Goal: Information Seeking & Learning: Learn about a topic

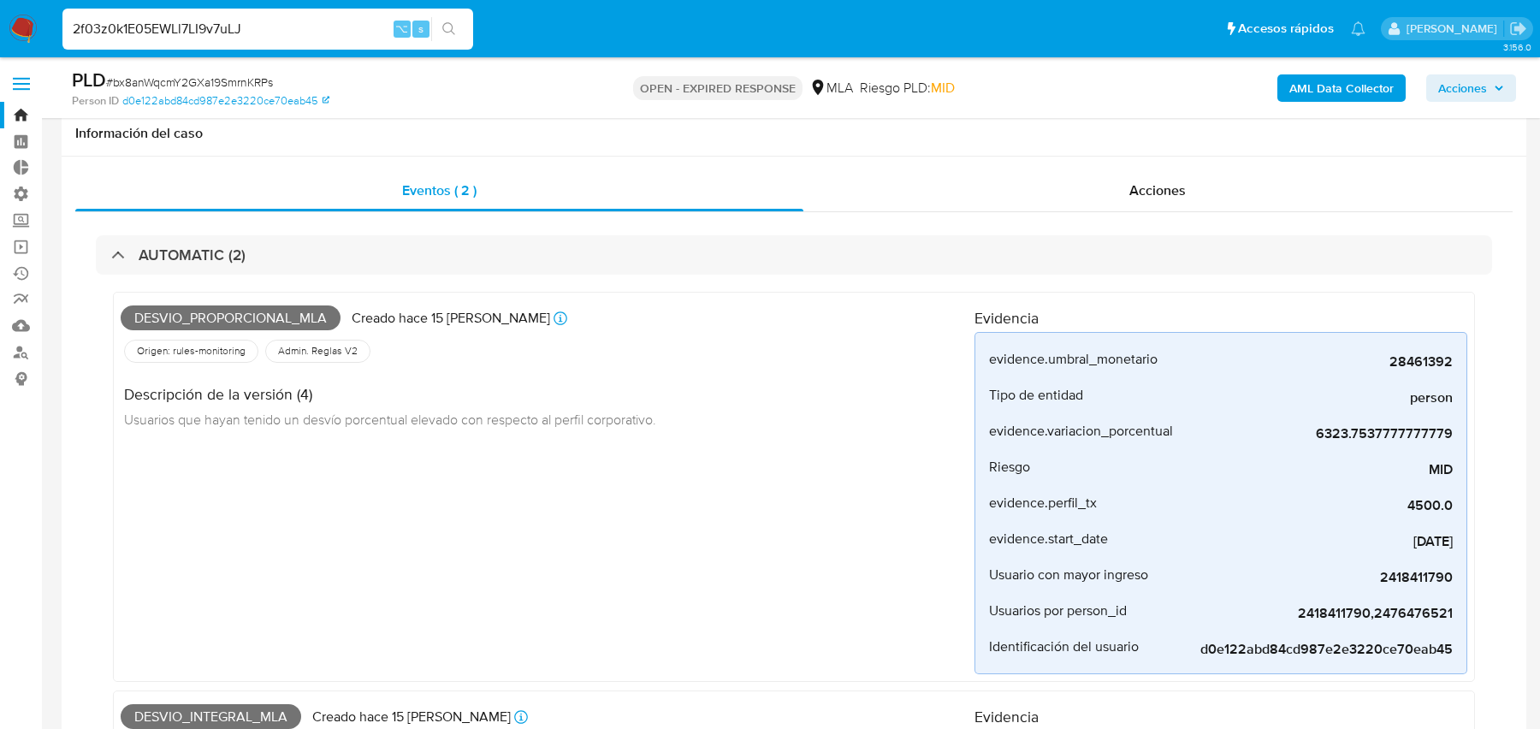
select select "10"
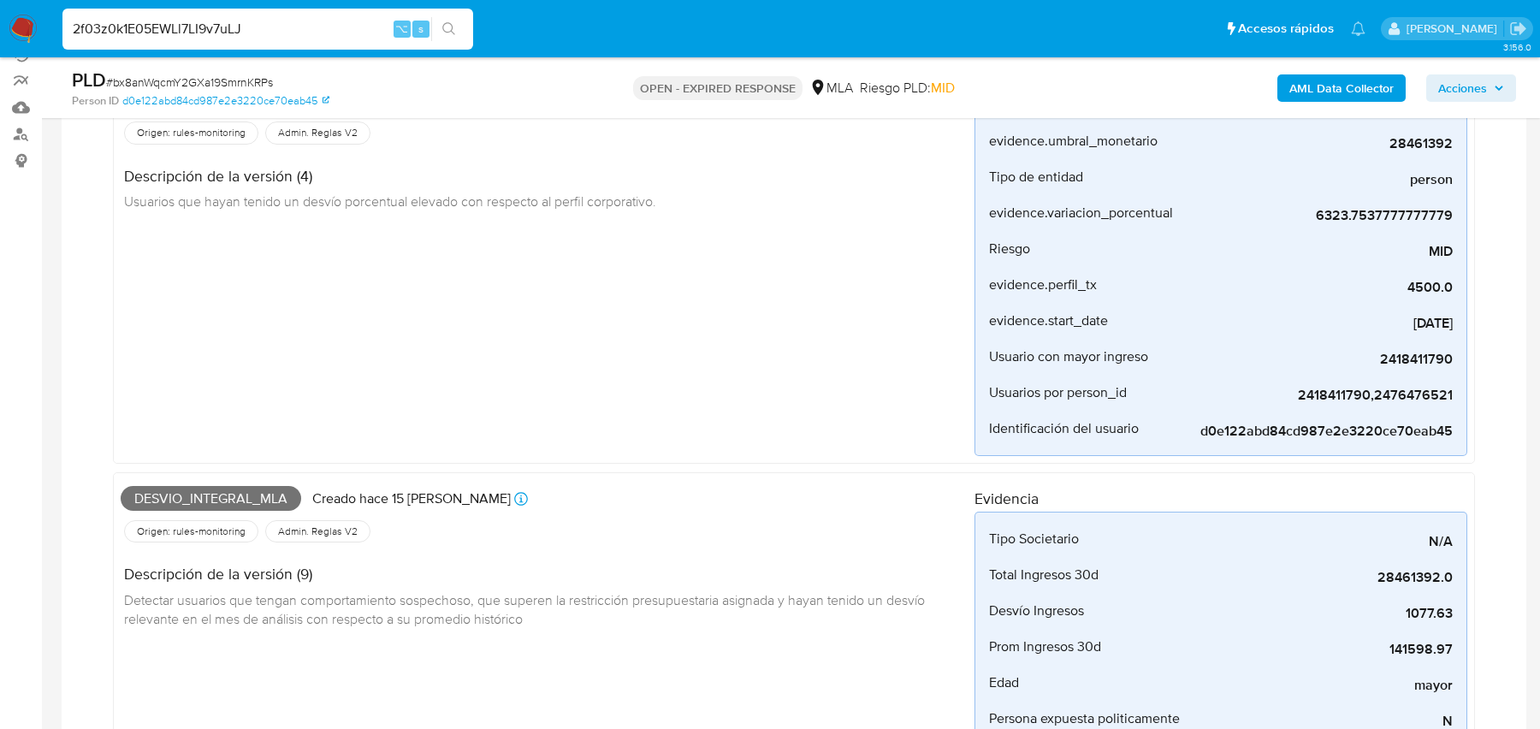
scroll to position [805, 0]
type input "2f03z0k1E05EWLl7LI9v7uLJ"
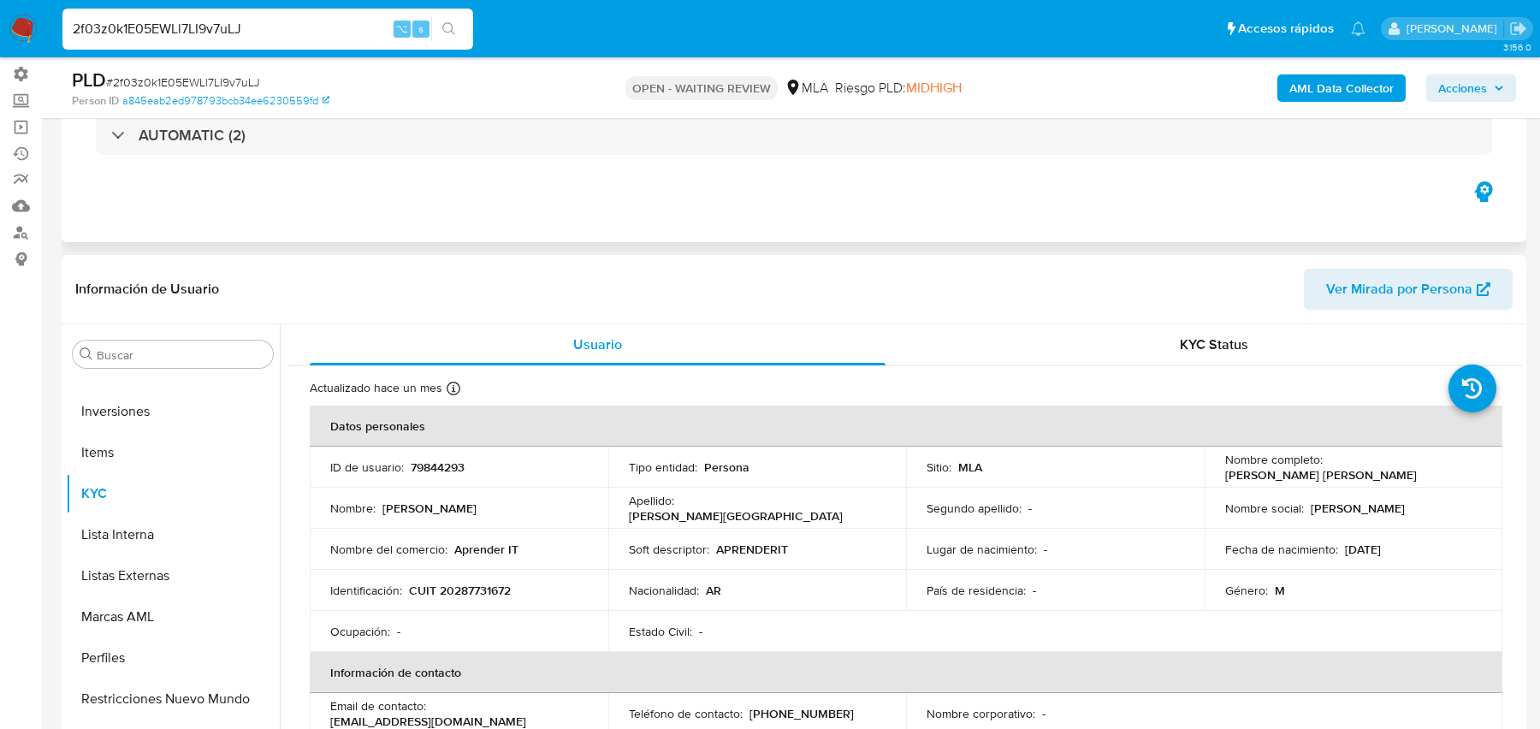
scroll to position [43, 0]
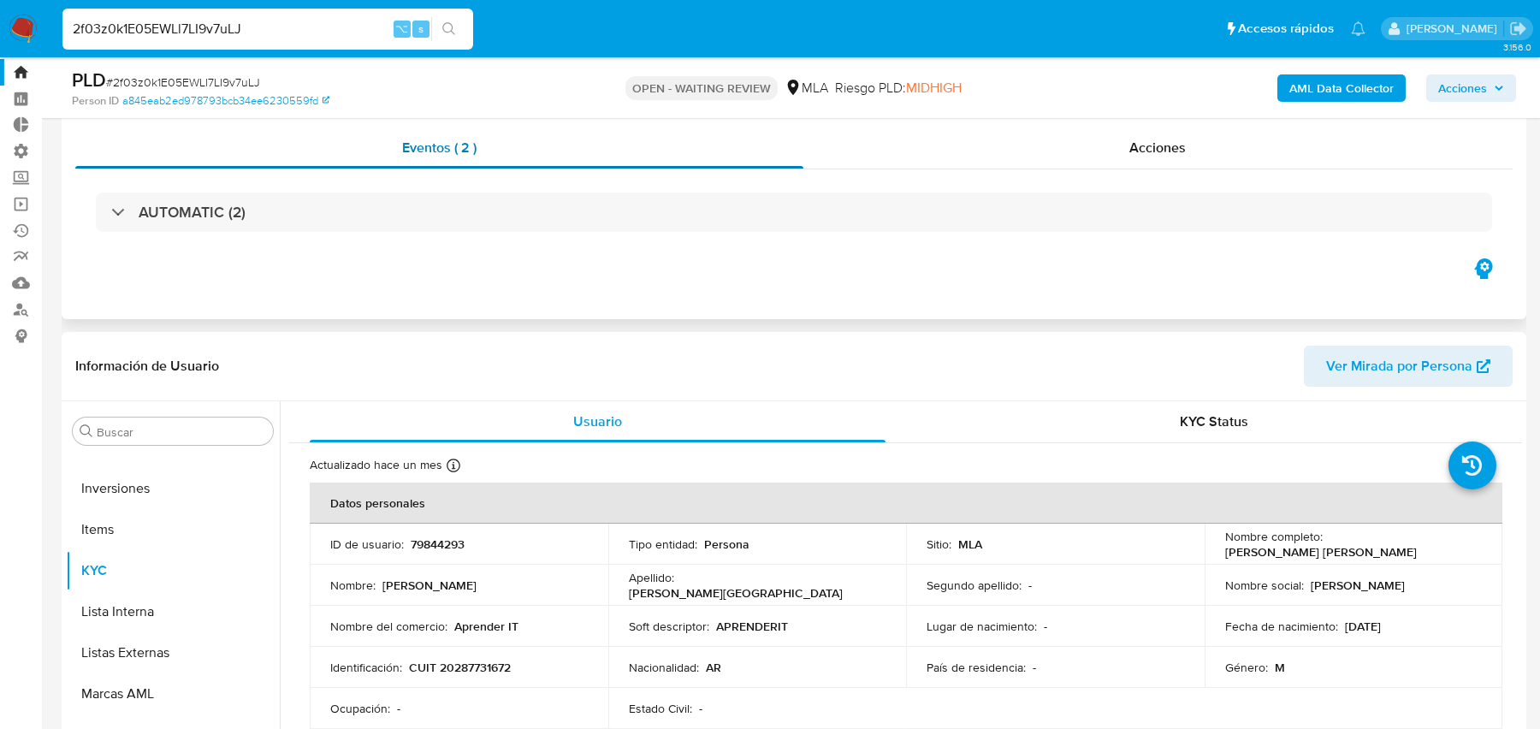
select select "10"
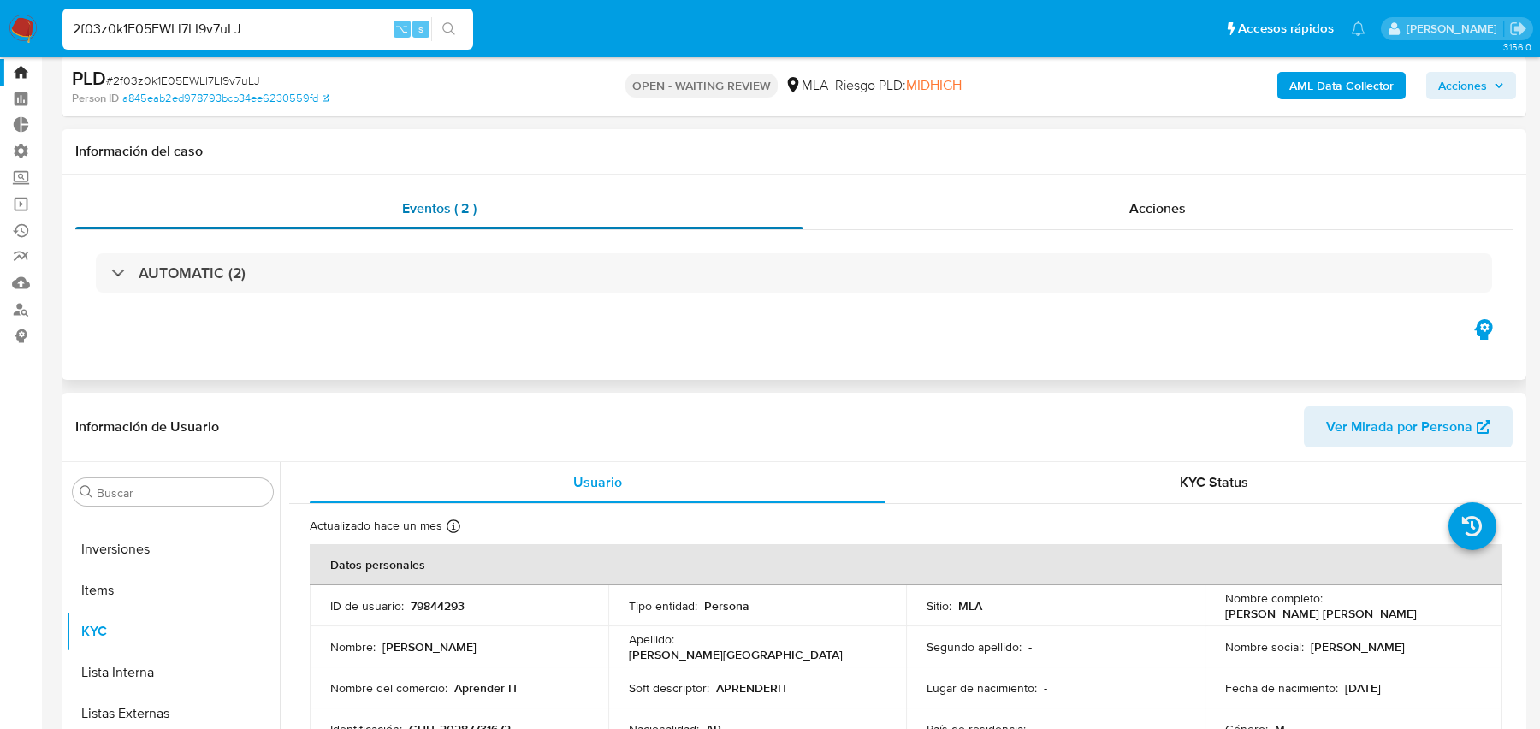
scroll to position [0, 0]
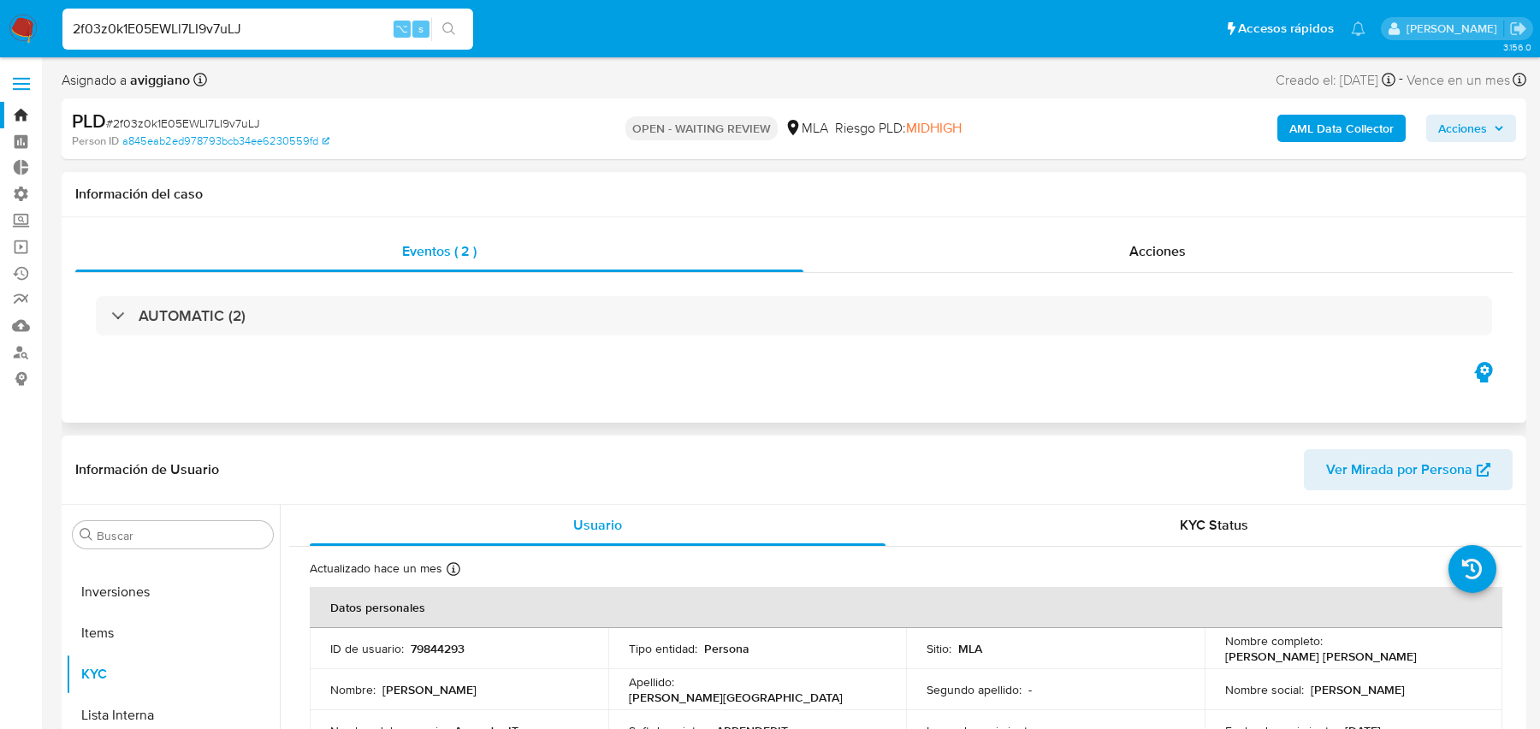
click at [600, 273] on div "AUTOMATIC (2)" at bounding box center [793, 316] width 1437 height 86
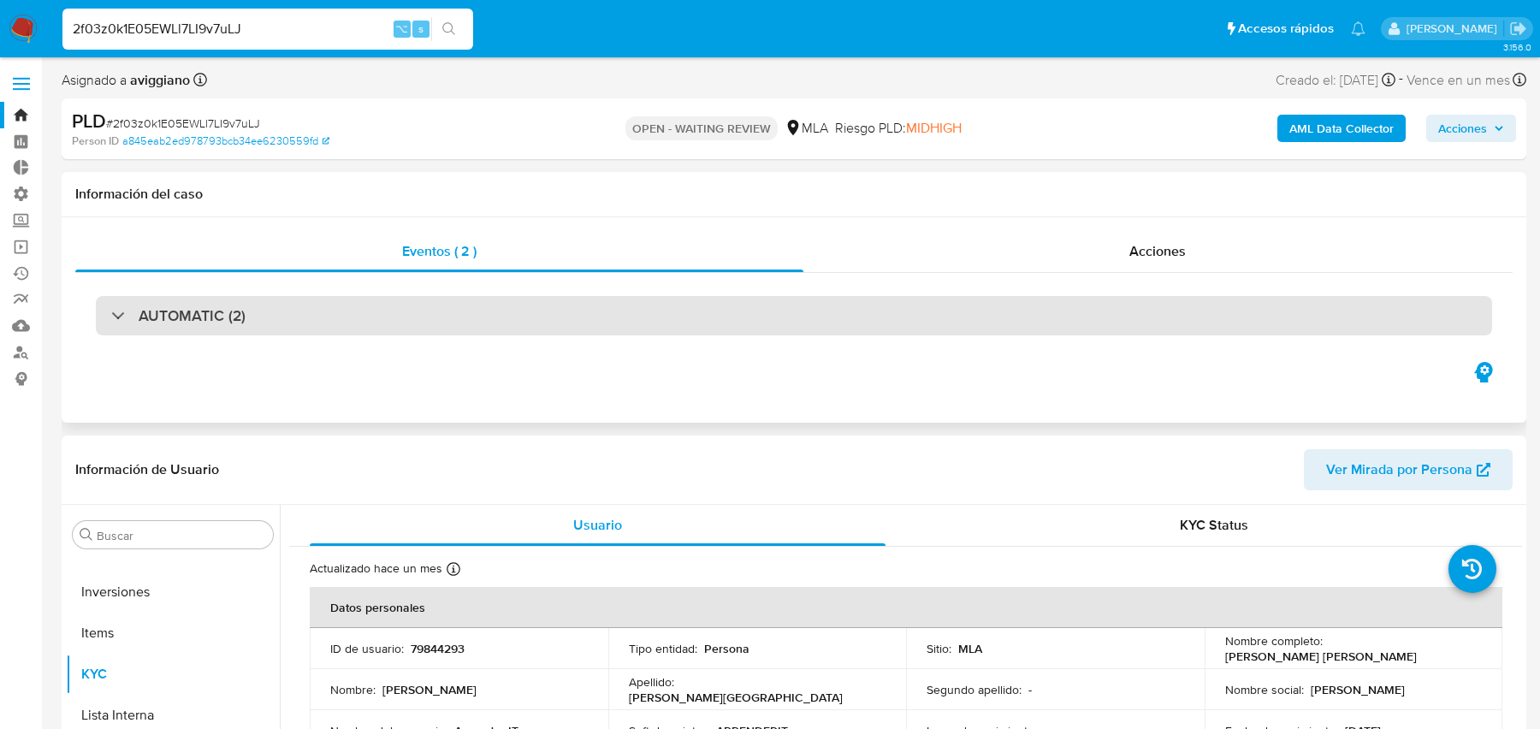
click at [569, 305] on div "AUTOMATIC (2)" at bounding box center [794, 315] width 1396 height 39
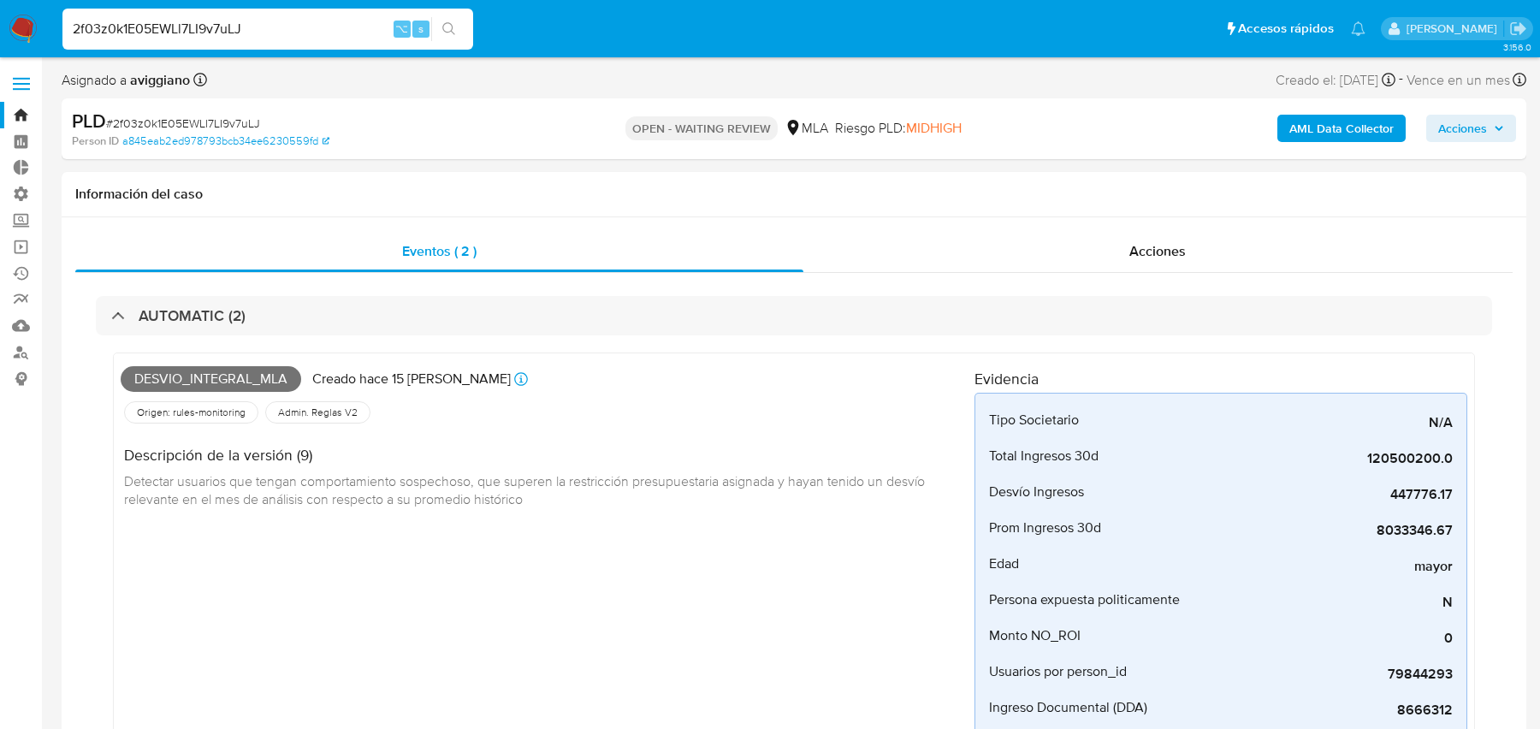
click at [232, 34] on input "2f03z0k1E05EWLl7LI9v7uLJ" at bounding box center [267, 29] width 411 height 22
paste input "eYFOOoJkPYJtA9hctjQl1Kz7"
type input "eYFOOoJkPYJtA9hctjQl1Kz7"
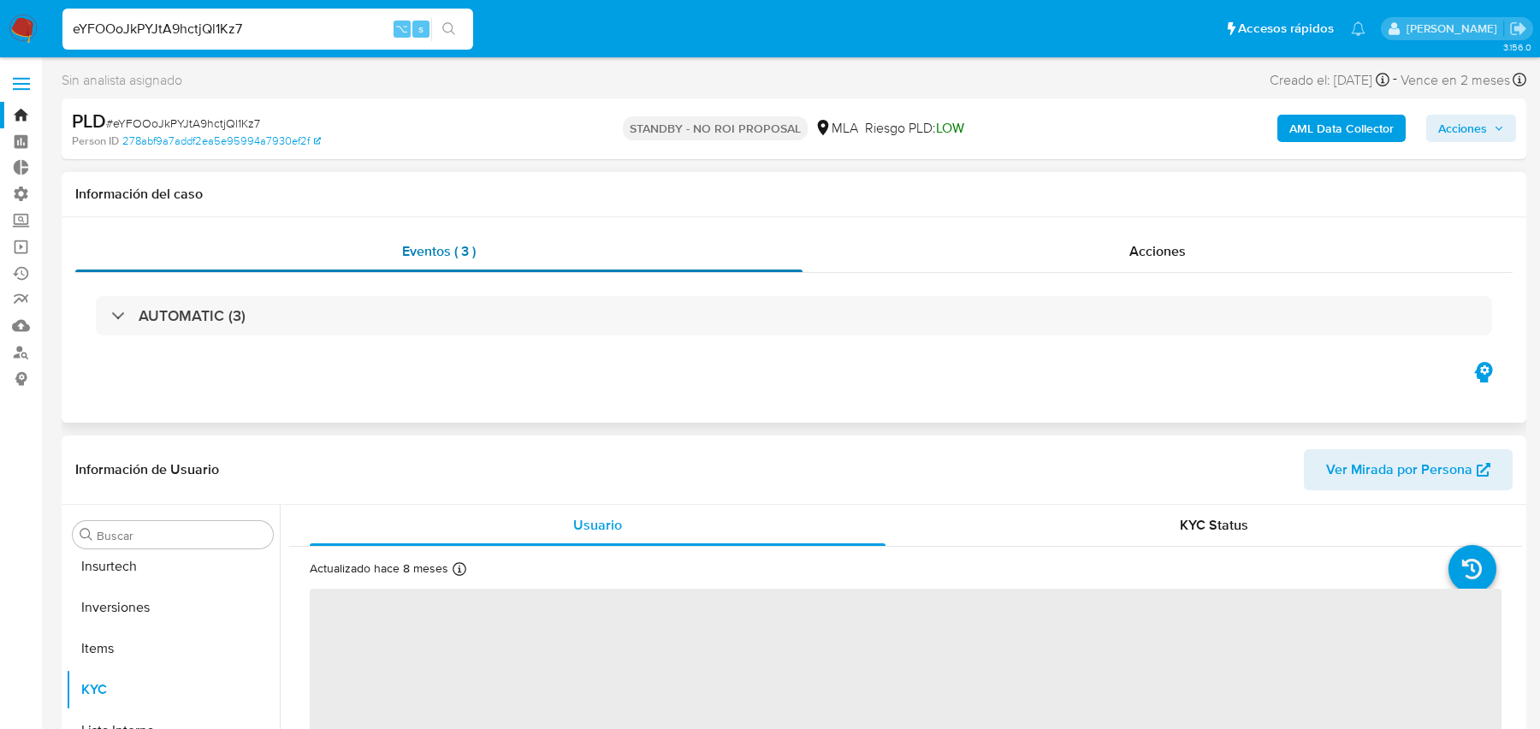
scroll to position [805, 0]
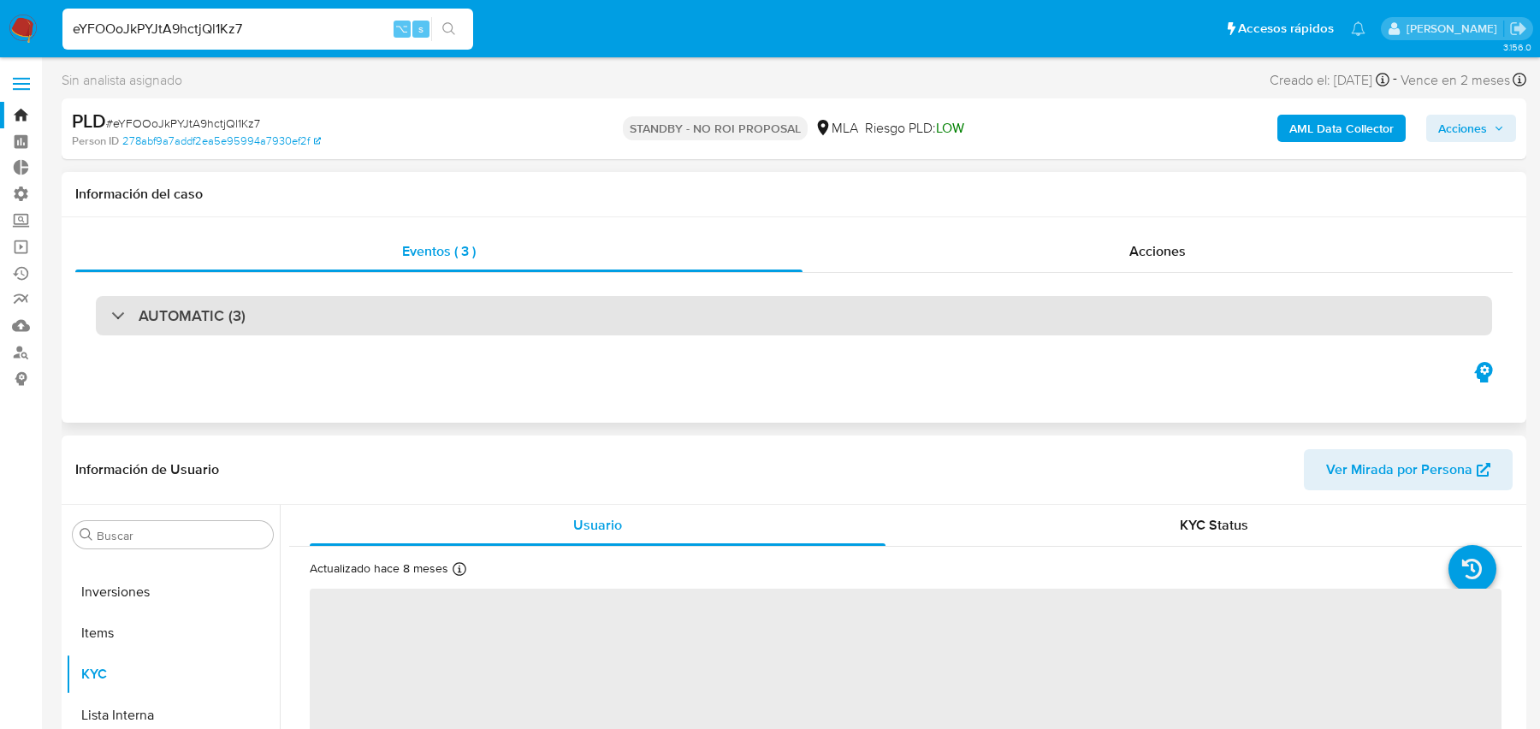
click at [559, 327] on div "AUTOMATIC (3)" at bounding box center [794, 315] width 1396 height 39
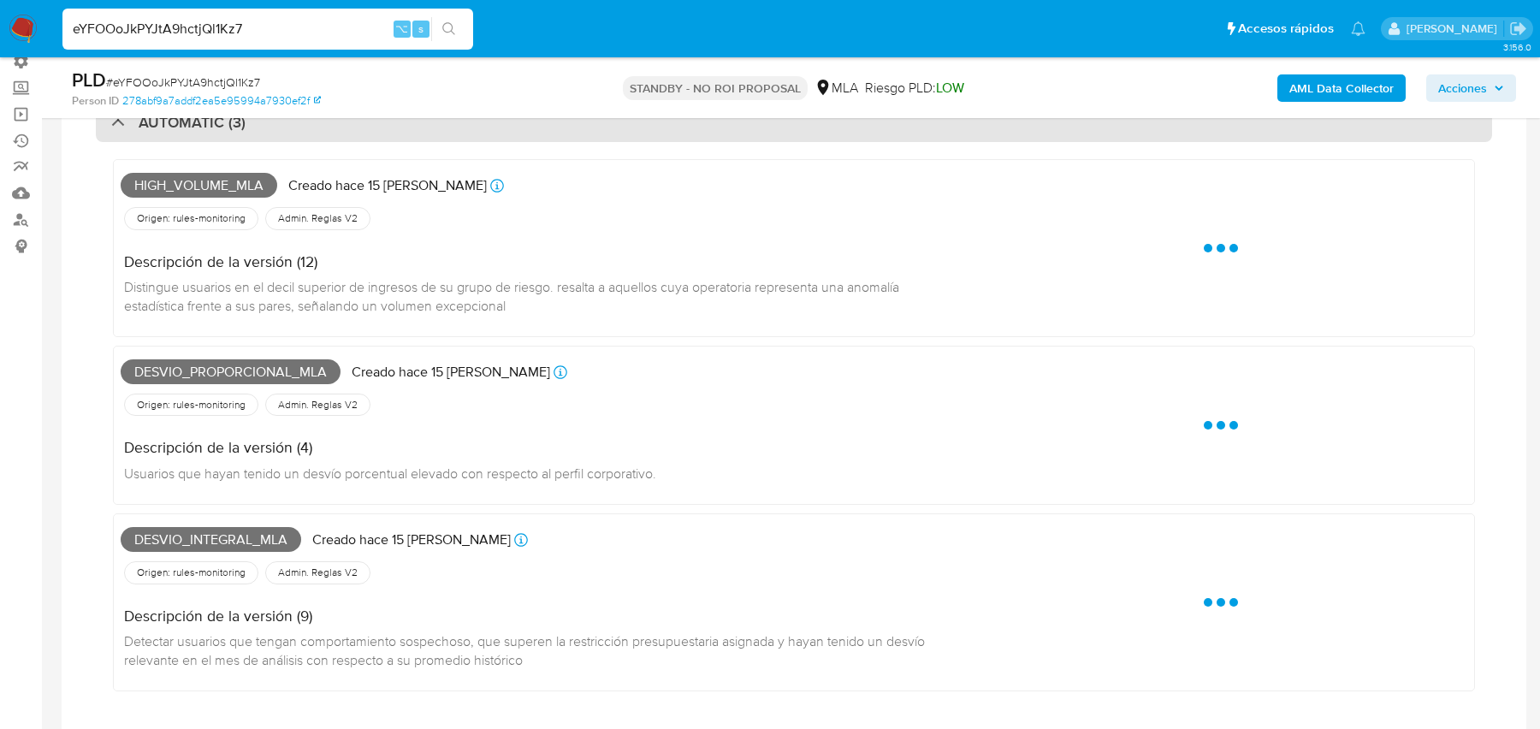
select select "10"
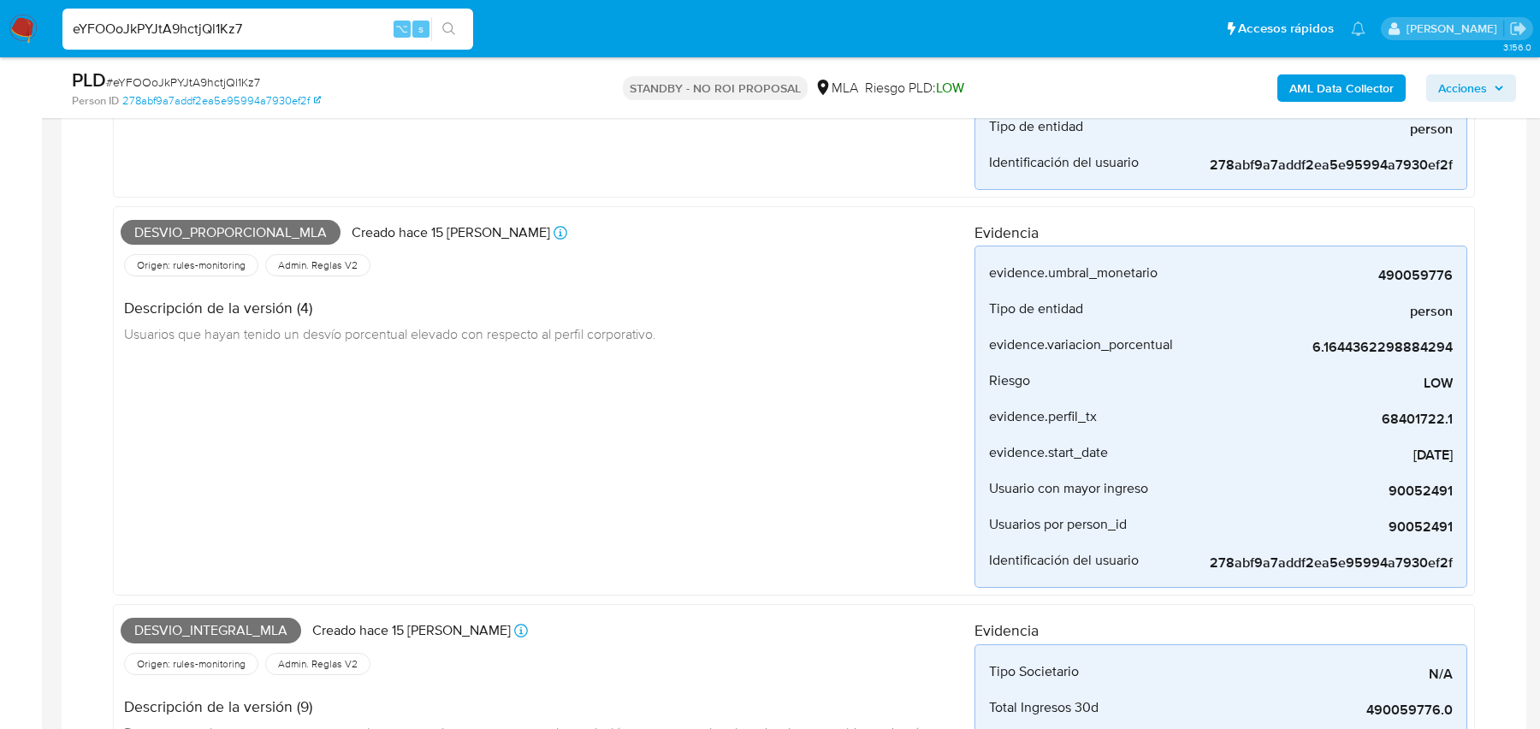
scroll to position [400, 0]
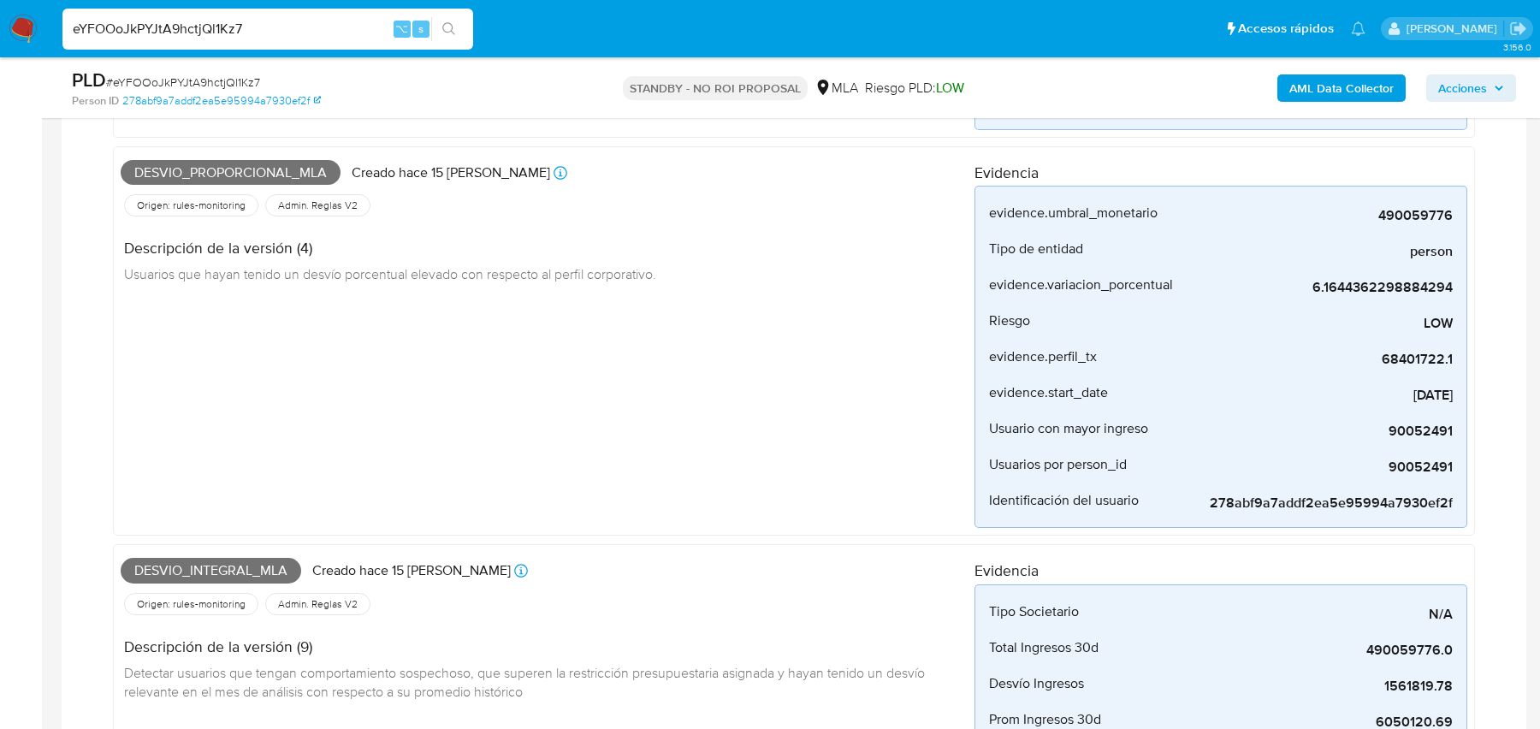
click at [154, 35] on input "eYFOOoJkPYJtA9hctjQl1Kz7" at bounding box center [267, 29] width 411 height 22
paste input "ajRF9P3ftPc66pHQdkBY6Iq0"
type input "ajRF9P3ftPc66pHQdkBY6Iq0"
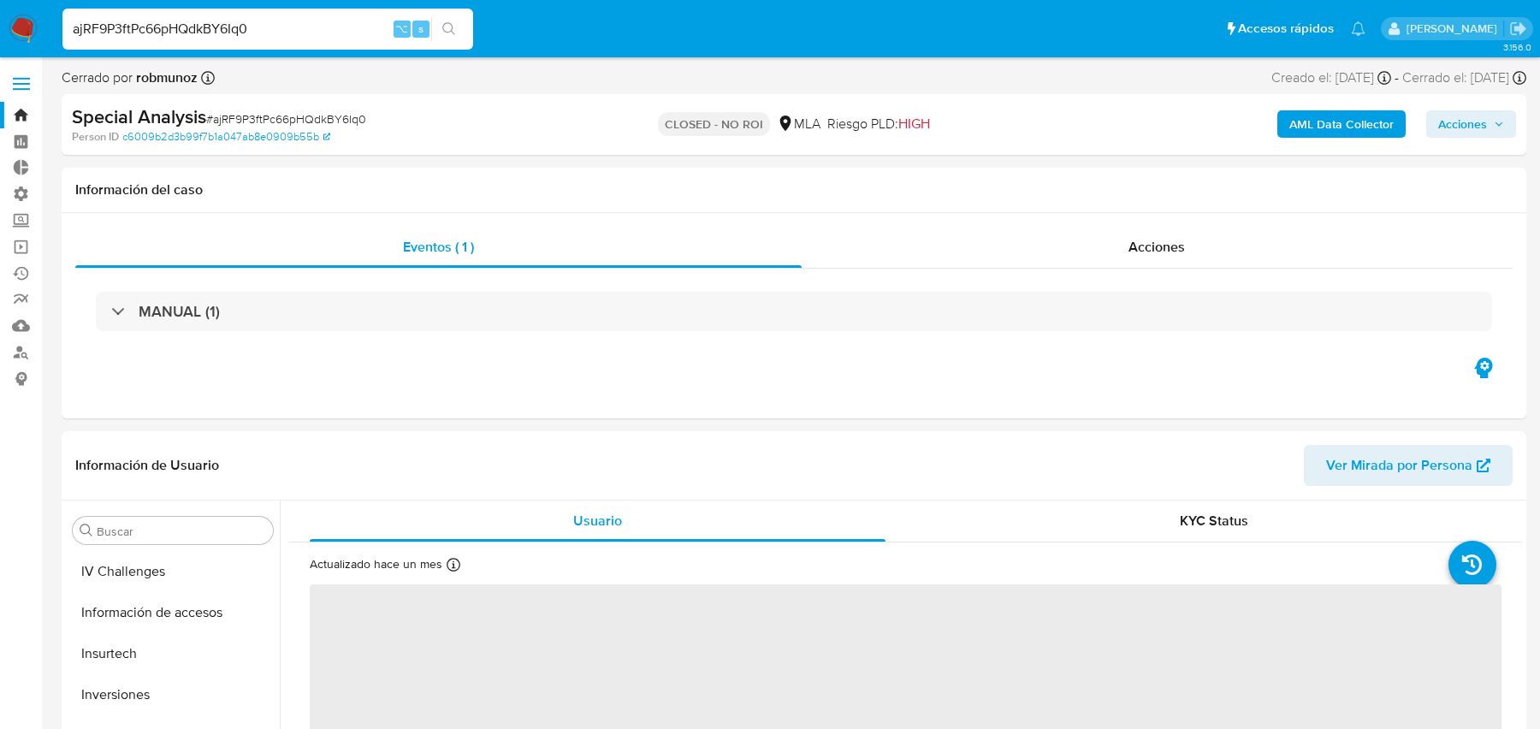
scroll to position [805, 0]
click at [1354, 136] on b "AML Data Collector" at bounding box center [1341, 123] width 104 height 27
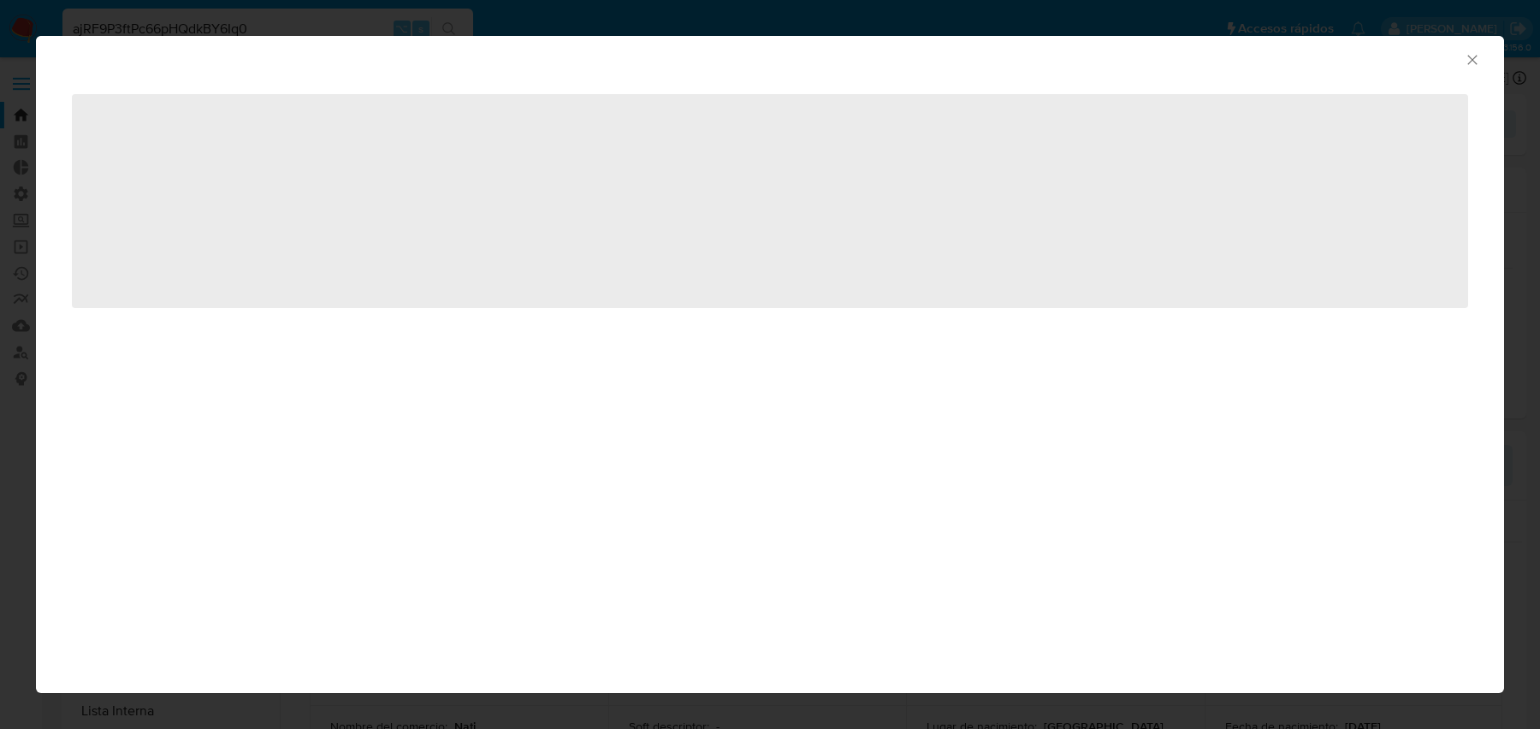
select select "10"
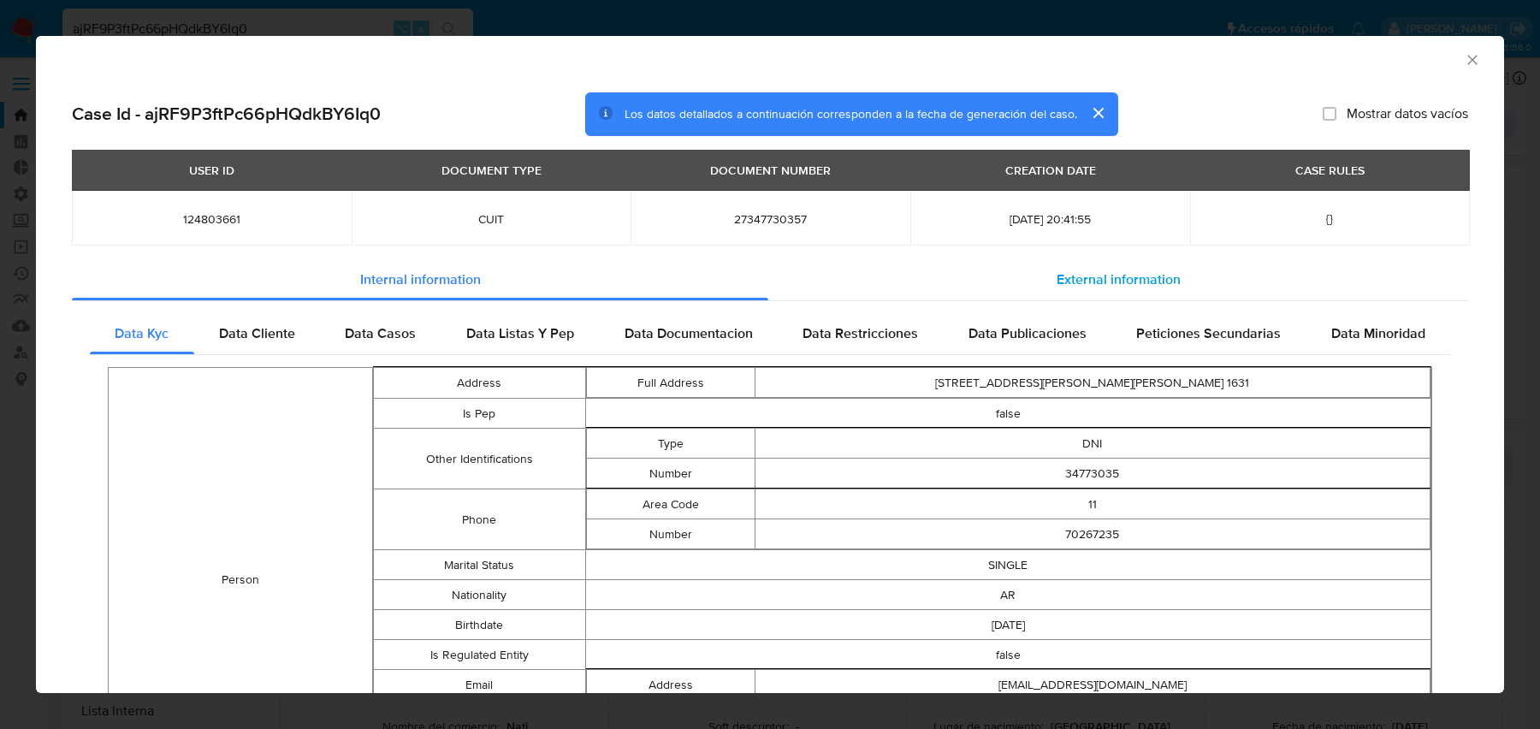
click at [910, 280] on div "External information" at bounding box center [1118, 279] width 700 height 41
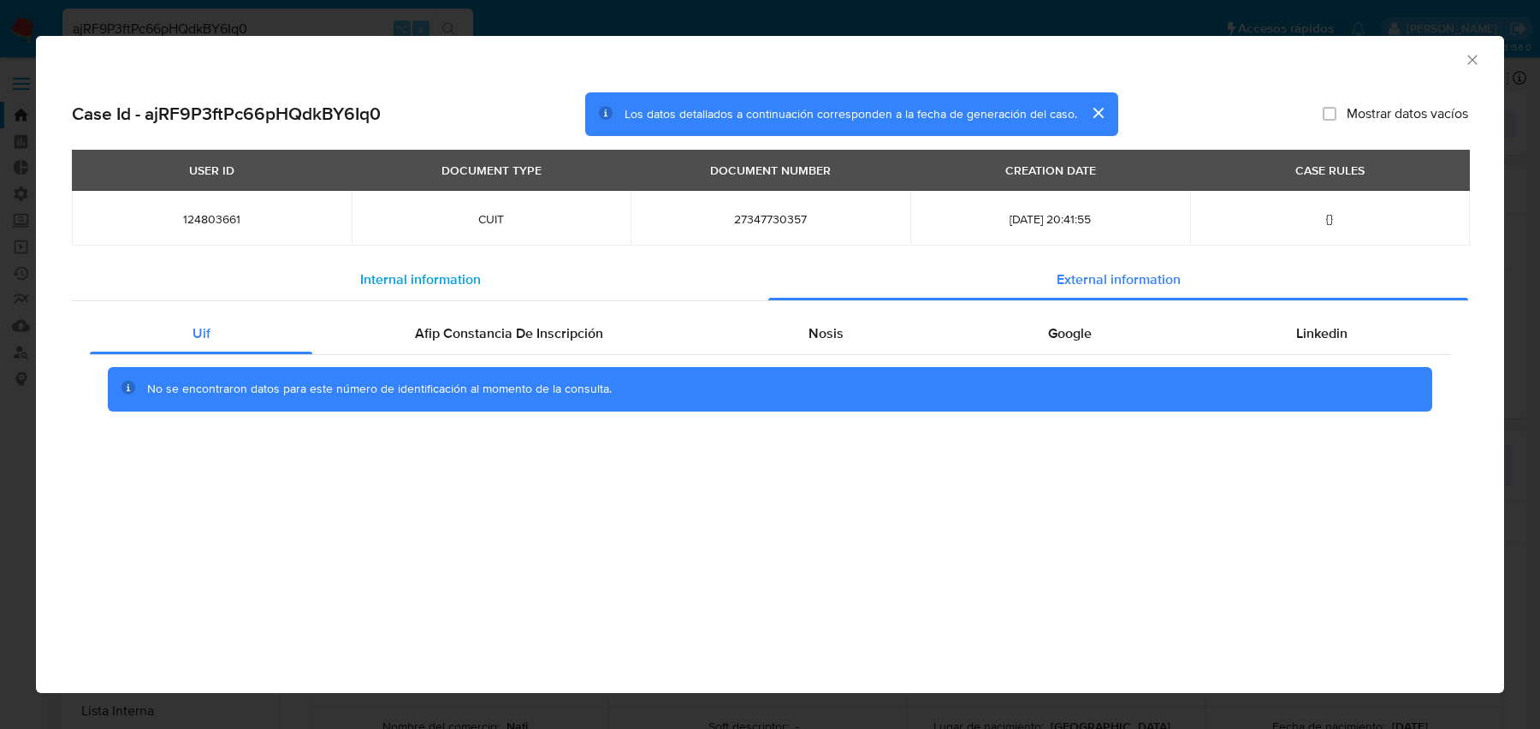
click at [564, 295] on div "Internal information" at bounding box center [420, 279] width 696 height 41
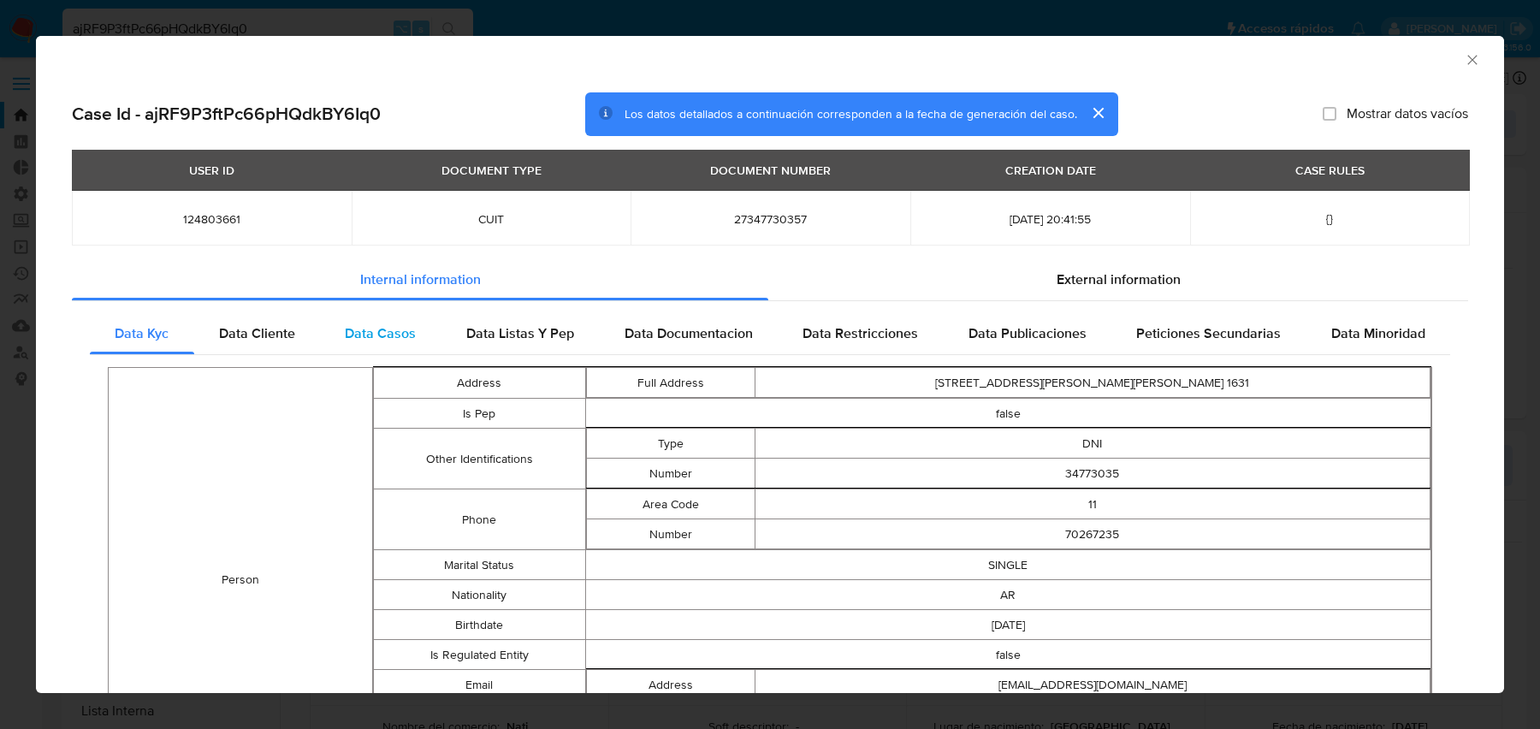
click at [435, 323] on div "Data Casos" at bounding box center [380, 333] width 121 height 41
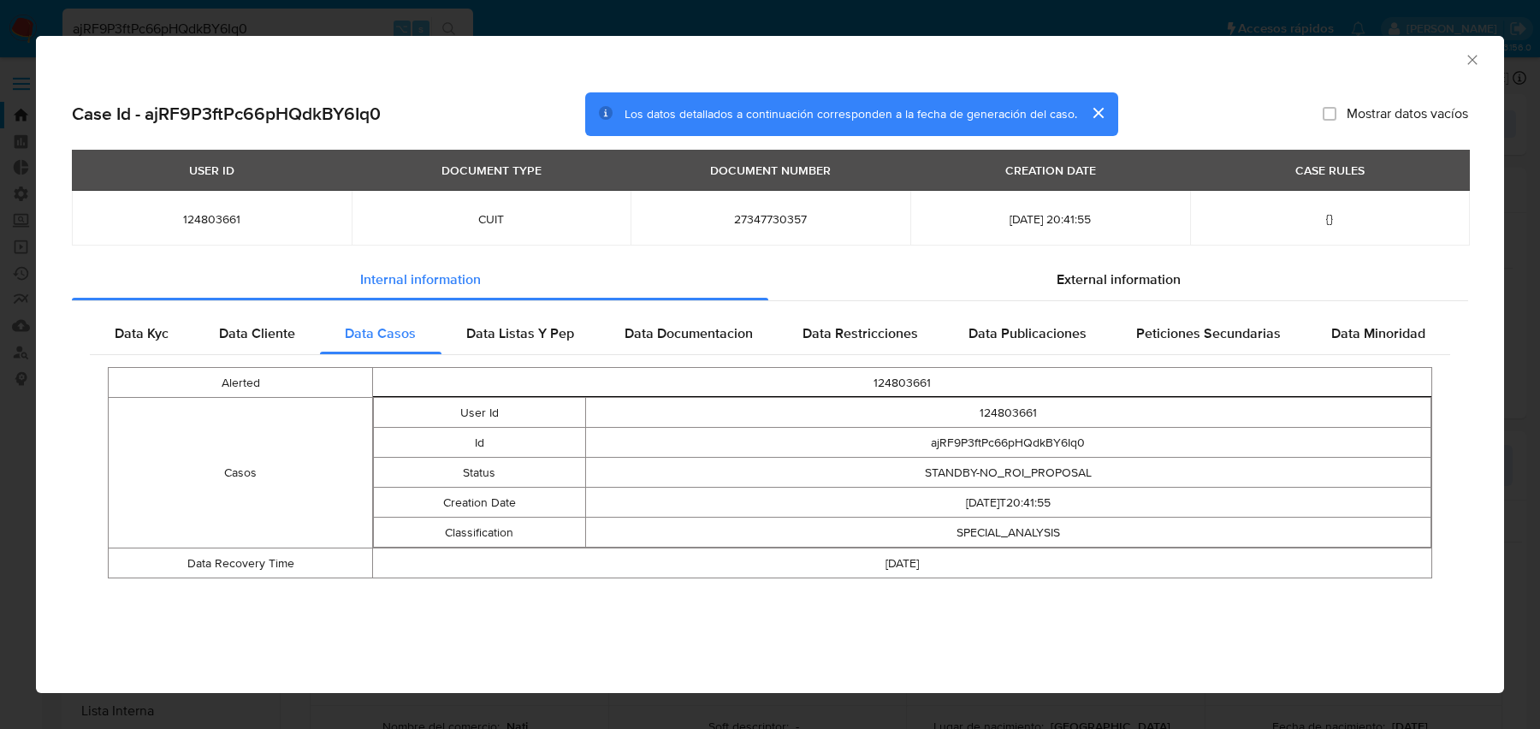
click at [1017, 425] on td "124803661" at bounding box center [1008, 413] width 846 height 30
click at [997, 507] on td "[DATE]T20:41:55" at bounding box center [1008, 503] width 846 height 30
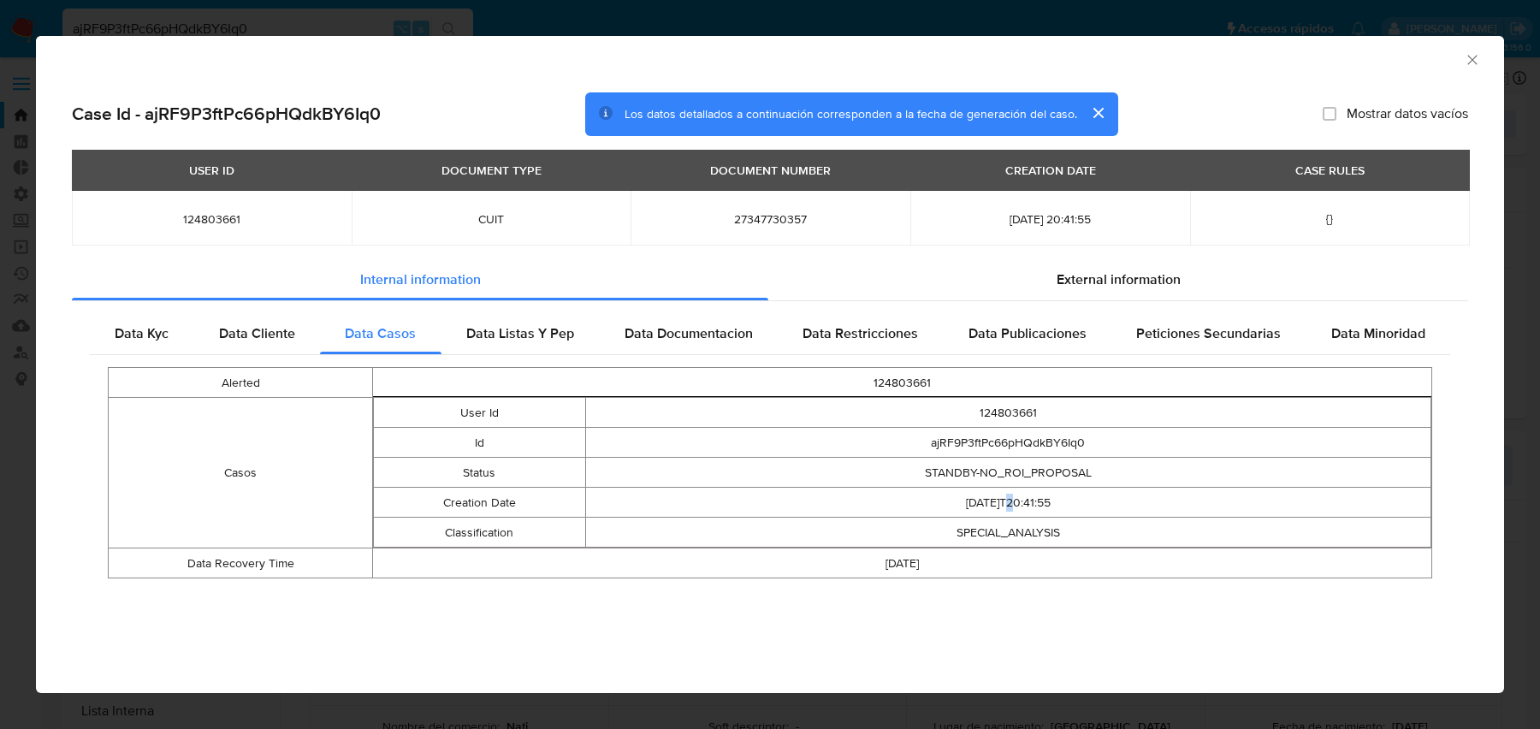
click at [997, 507] on td "[DATE]T20:41:55" at bounding box center [1008, 503] width 846 height 30
click at [1009, 524] on td "SPECIAL_ANALYSIS" at bounding box center [1008, 533] width 846 height 30
click at [1478, 57] on icon "Cerrar ventana" at bounding box center [1472, 59] width 17 height 17
